Goal: Transaction & Acquisition: Purchase product/service

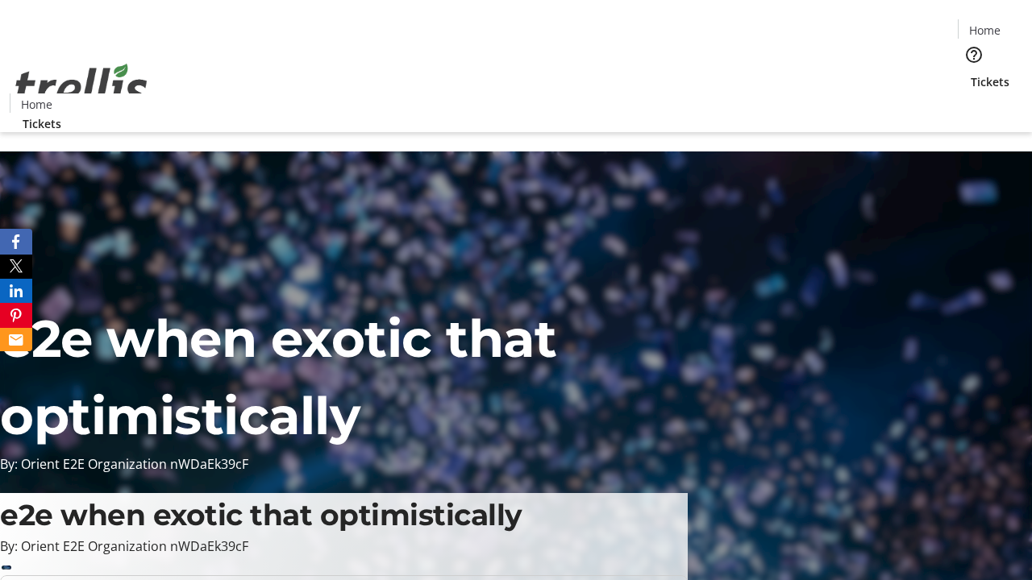
click at [971, 73] on span "Tickets" at bounding box center [990, 81] width 39 height 17
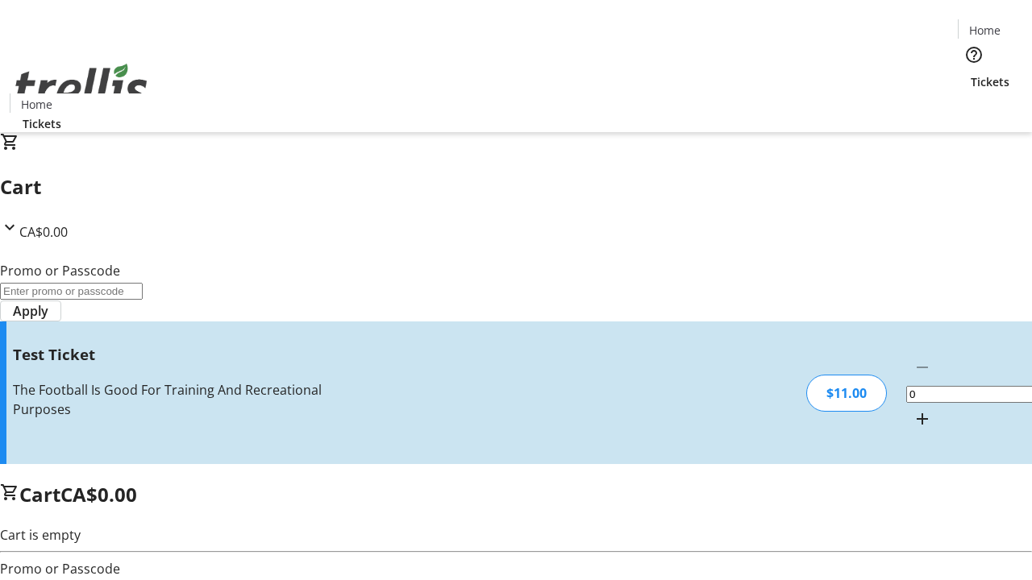
click at [913, 410] on mat-icon "Increment by one" at bounding box center [922, 419] width 19 height 19
type input "1"
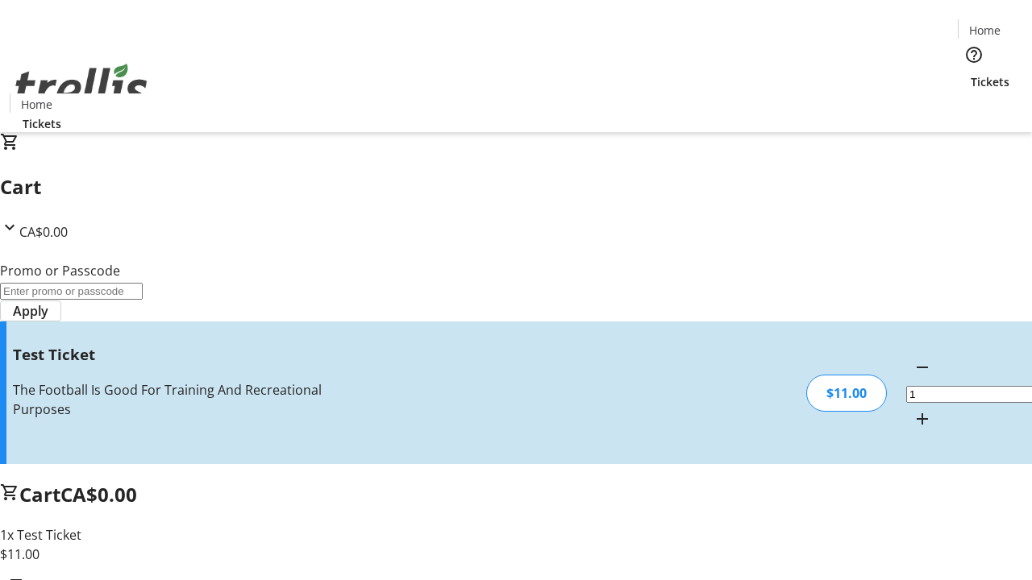
type input "UNLOCK"
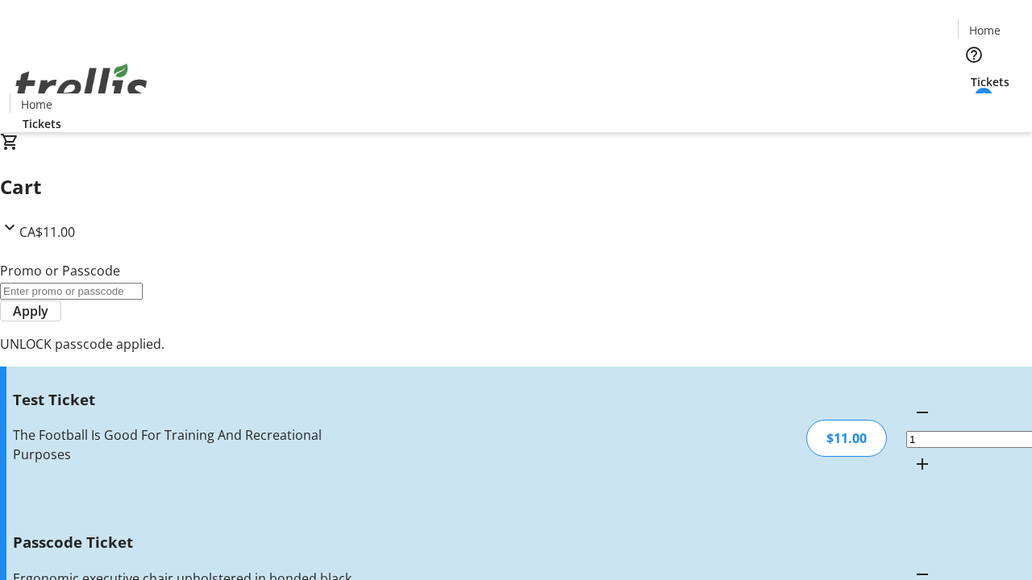
type input "5"
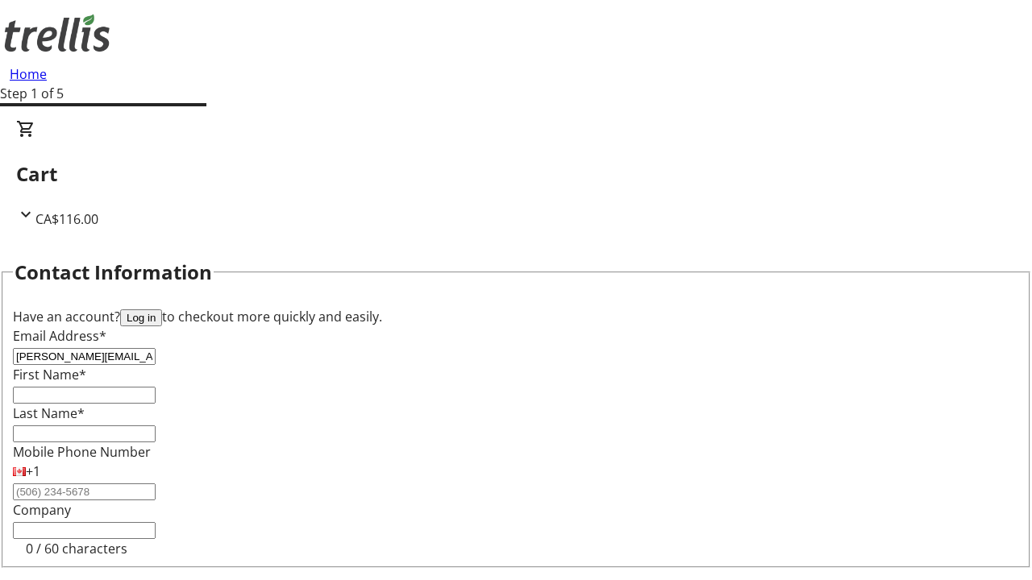
type input "[PERSON_NAME][EMAIL_ADDRESS][DOMAIN_NAME]"
type input "[PERSON_NAME]"
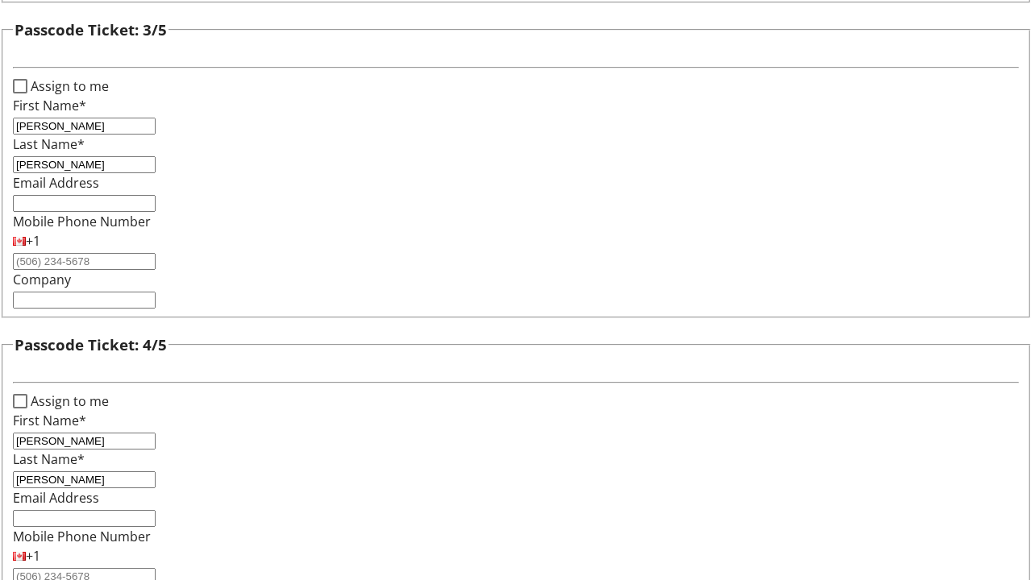
type input "[PERSON_NAME]"
checkbox input "true"
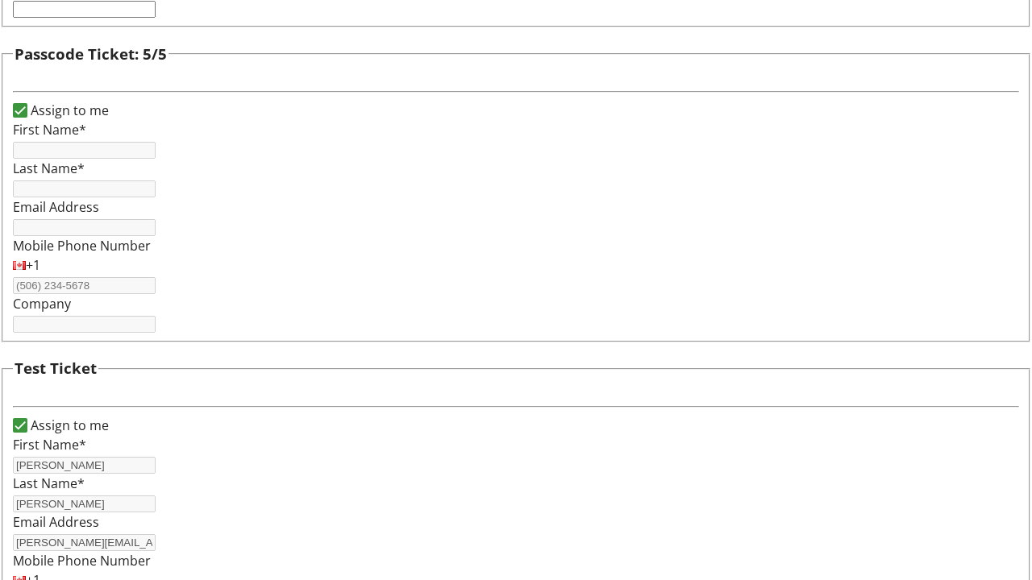
type input "[PERSON_NAME]"
type input "[PERSON_NAME][EMAIL_ADDRESS][DOMAIN_NAME]"
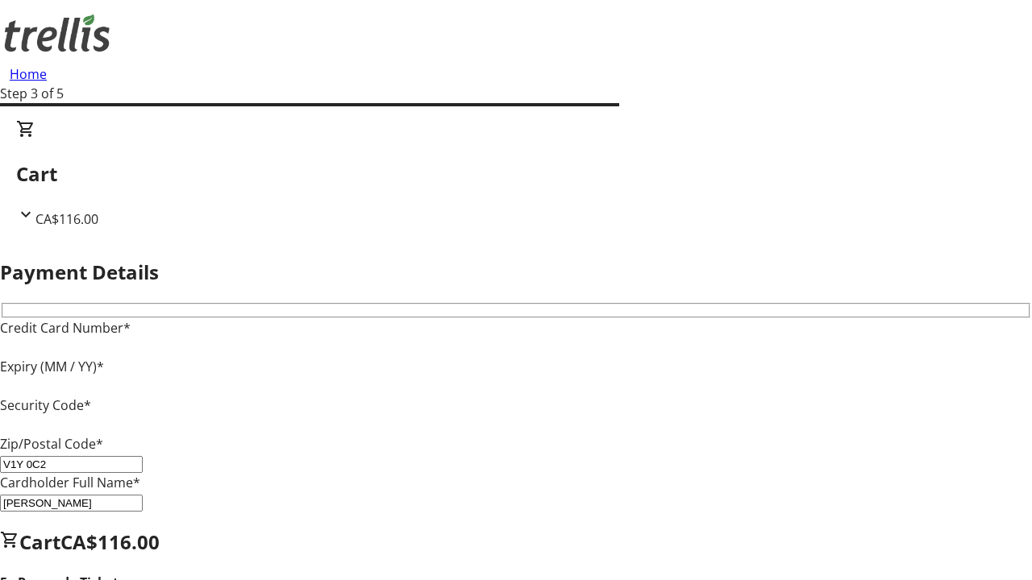
type input "V1Y 0C2"
